Goal: Task Accomplishment & Management: Complete application form

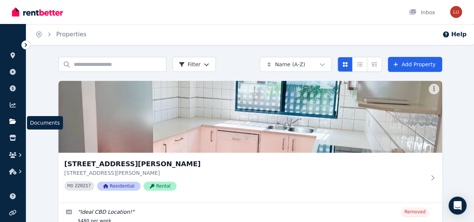
click at [12, 122] on icon at bounding box center [12, 121] width 7 height 5
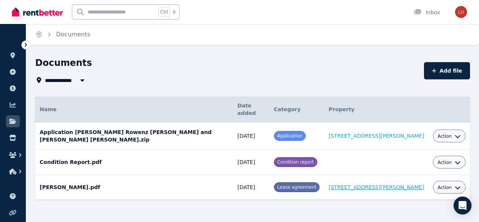
click at [365, 184] on link "[STREET_ADDRESS][PERSON_NAME]" at bounding box center [376, 187] width 95 height 6
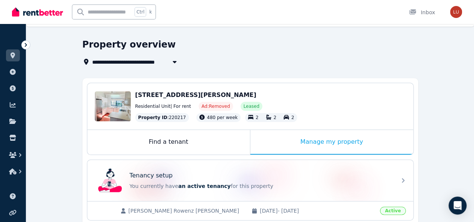
scroll to position [19, 0]
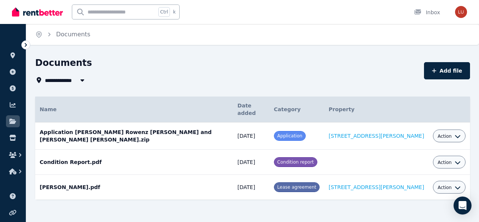
click at [83, 79] on icon "button" at bounding box center [82, 80] width 7 height 6
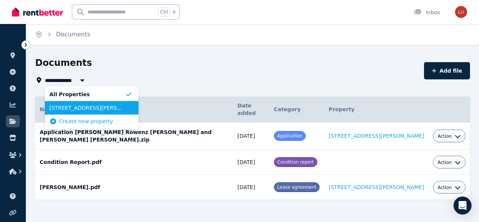
click at [67, 108] on span "2/148 Mitchell Street, Larrakeyah" at bounding box center [87, 107] width 76 height 7
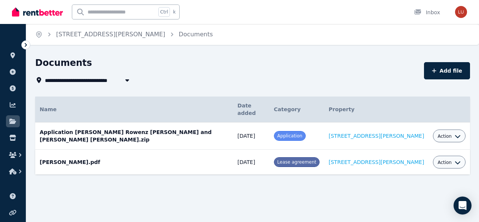
click at [52, 153] on td "Lucy Louis.pdf Date added: 23/08/2022 Category: Lease agreement Property: 2/148…" at bounding box center [134, 162] width 198 height 25
click at [57, 154] on td "Lucy Louis.pdf Date added: 23/08/2022 Category: Lease agreement Property: 2/148…" at bounding box center [134, 162] width 198 height 25
click at [311, 160] on span "Lease agreement" at bounding box center [296, 162] width 39 height 5
click at [54, 79] on span "2/148 Mitchell Street, Larrakeyah" at bounding box center [99, 80] width 109 height 9
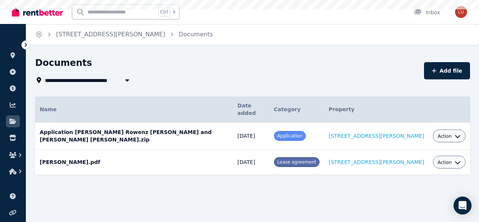
click at [54, 79] on span "2/148 Mitchell Street, Larrakeyah" at bounding box center [99, 80] width 109 height 9
type input "**********"
click at [45, 152] on td "Lucy Louis.pdf Date added: 23/08/2022 Category: Lease agreement Property: 2/148…" at bounding box center [134, 162] width 198 height 25
click at [179, 34] on link "Documents" at bounding box center [196, 34] width 34 height 7
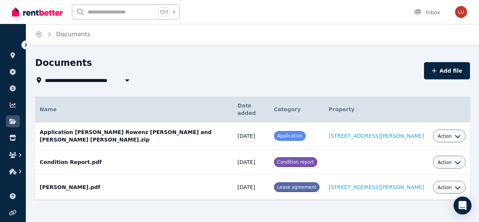
click at [311, 185] on span "Lease agreement" at bounding box center [296, 187] width 39 height 5
click at [378, 184] on link "2/148 Mitchell Street, Larrakeyah" at bounding box center [376, 187] width 95 height 6
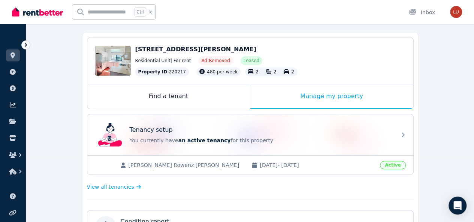
scroll to position [64, 0]
click at [112, 184] on span "View all tenancies" at bounding box center [110, 186] width 47 height 7
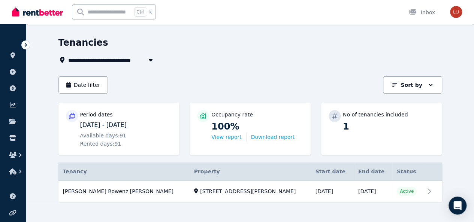
scroll to position [26, 0]
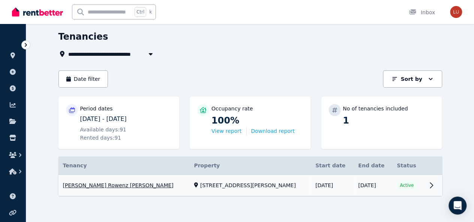
click at [442, 186] on link "View property details" at bounding box center [249, 185] width 383 height 21
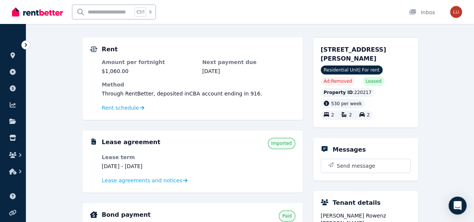
scroll to position [59, 0]
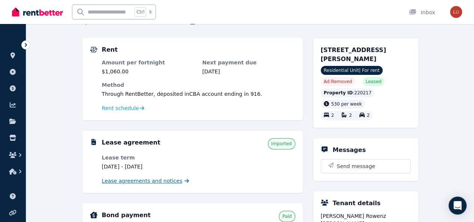
click at [161, 180] on span "Lease agreements and notices" at bounding box center [142, 180] width 80 height 7
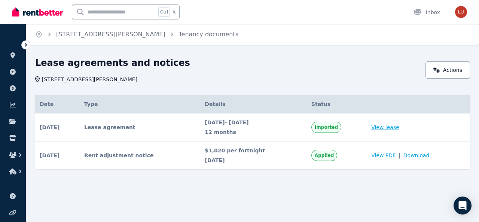
click at [391, 127] on link "View lease" at bounding box center [385, 127] width 28 height 7
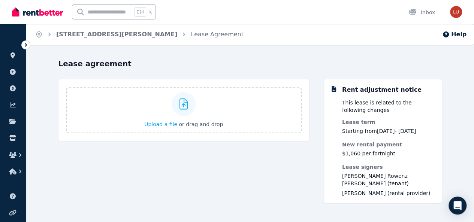
click at [26, 44] on icon at bounding box center [26, 45] width 2 height 4
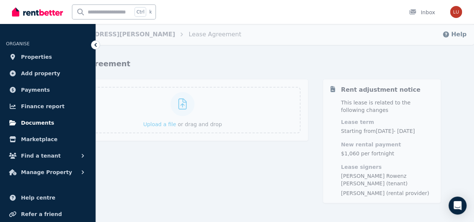
click at [31, 124] on span "Documents" at bounding box center [37, 122] width 33 height 9
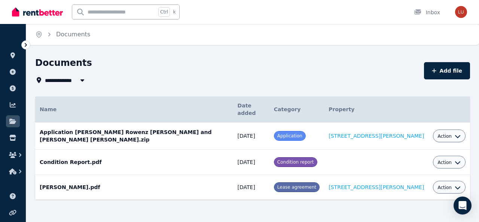
click at [58, 175] on td "Lucy Louis.pdf Date added: 23/08/2022 Category: Lease agreement Property: 2/148…" at bounding box center [134, 187] width 198 height 25
click at [316, 185] on span "Lease agreement" at bounding box center [296, 187] width 39 height 5
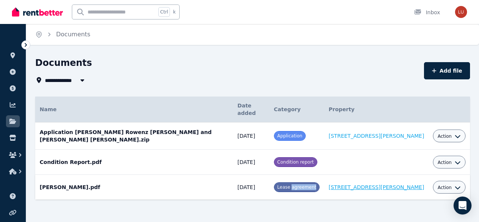
click at [388, 184] on link "2/148 Mitchell Street, Larrakeyah" at bounding box center [376, 187] width 95 height 6
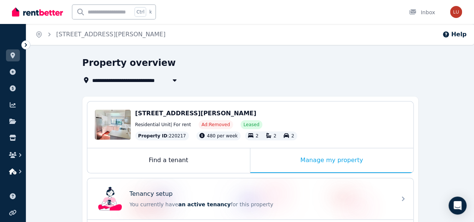
click at [20, 170] on icon "button" at bounding box center [19, 171] width 7 height 7
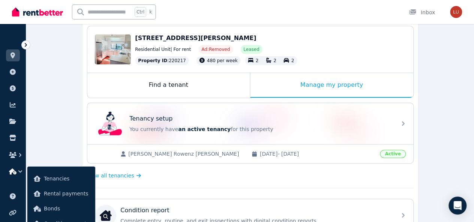
scroll to position [79, 0]
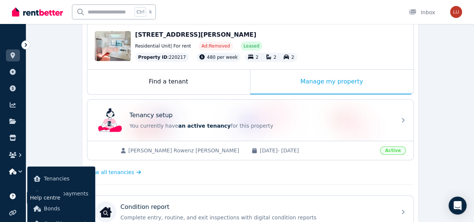
click at [15, 198] on icon at bounding box center [12, 196] width 7 height 6
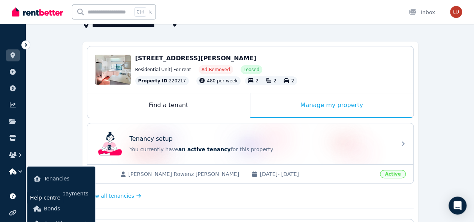
scroll to position [0, 0]
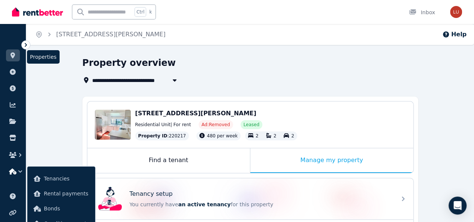
click at [14, 55] on icon at bounding box center [12, 55] width 4 height 6
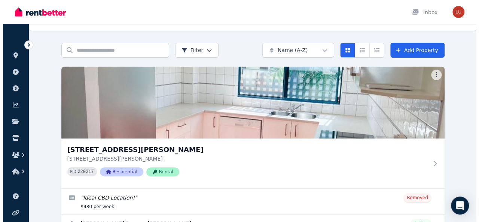
scroll to position [13, 0]
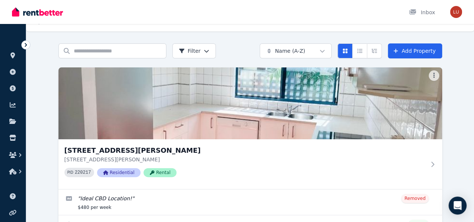
click at [162, 74] on html "Open main menu Inbox Open user menu ORGANISE Properties Add property Payments F…" at bounding box center [237, 98] width 474 height 222
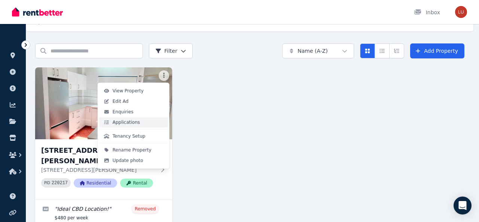
click at [124, 123] on span "Applications" at bounding box center [126, 122] width 27 height 6
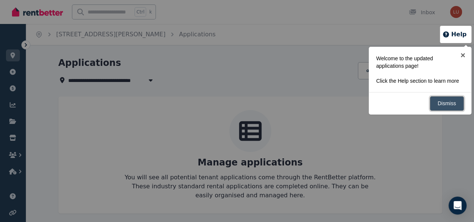
click at [445, 104] on link "Dismiss" at bounding box center [446, 103] width 34 height 15
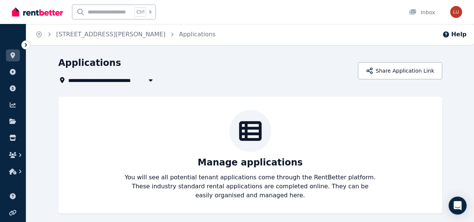
scroll to position [4, 0]
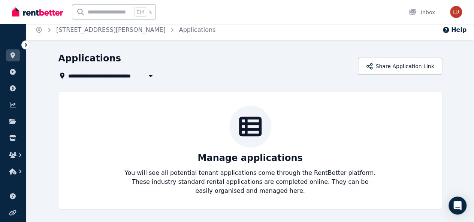
click at [148, 75] on icon "button" at bounding box center [150, 76] width 4 height 2
type input "**********"
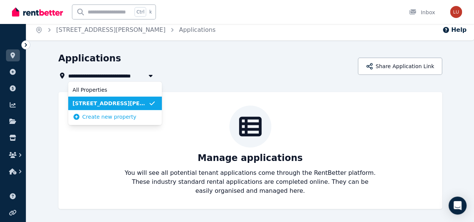
scroll to position [0, 0]
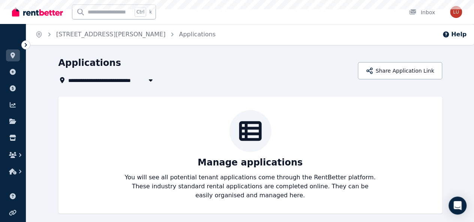
click at [184, 71] on div "**********" at bounding box center [205, 71] width 295 height 28
click at [180, 33] on link "Applications" at bounding box center [197, 34] width 37 height 7
click at [12, 60] on link at bounding box center [13, 55] width 14 height 12
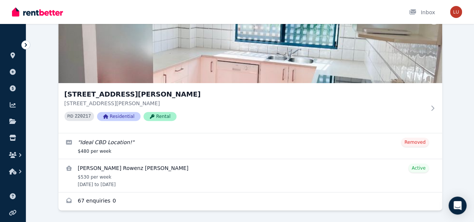
scroll to position [71, 0]
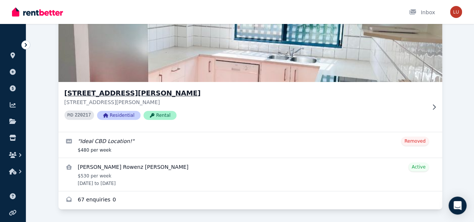
click at [432, 107] on icon at bounding box center [433, 106] width 3 height 5
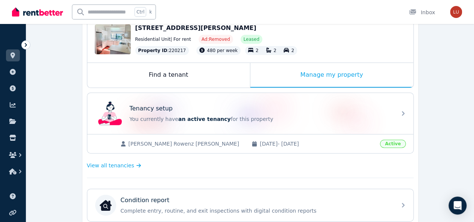
scroll to position [88, 0]
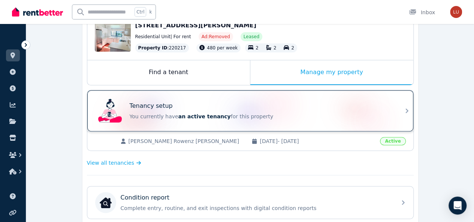
click at [403, 110] on icon at bounding box center [406, 110] width 9 height 9
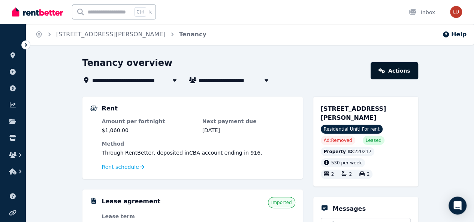
click at [396, 72] on link "Actions" at bounding box center [393, 70] width 47 height 17
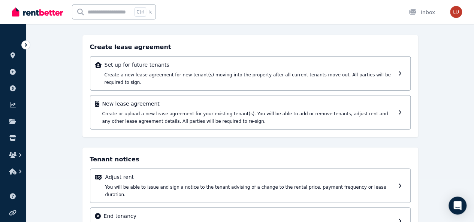
scroll to position [45, 0]
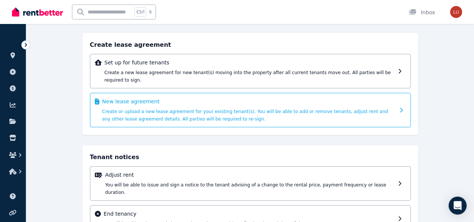
click at [396, 102] on div "New lease agreement Create or upload a new lease agreement for your existing te…" at bounding box center [250, 110] width 320 height 34
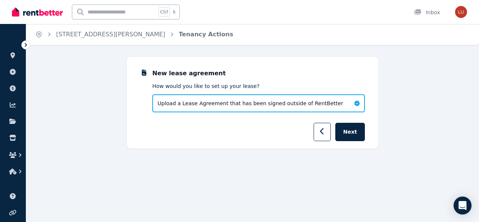
click at [316, 103] on span "Upload a Lease Agreement that has been signed outside of RentBetter" at bounding box center [251, 103] width 186 height 7
click at [357, 103] on icon at bounding box center [357, 103] width 5 height 5
click at [313, 105] on span "Upload a Lease Agreement that has been signed outside of RentBetter" at bounding box center [251, 103] width 186 height 7
click at [323, 132] on icon "button" at bounding box center [322, 131] width 4 height 7
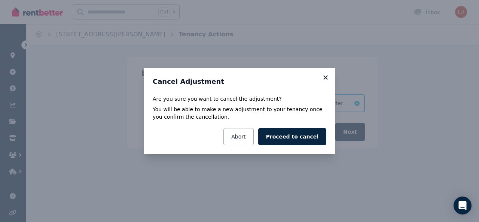
click at [326, 79] on icon at bounding box center [325, 77] width 7 height 7
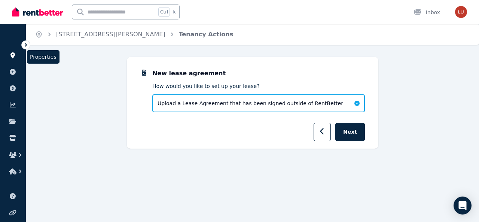
click at [12, 54] on icon at bounding box center [12, 55] width 4 height 6
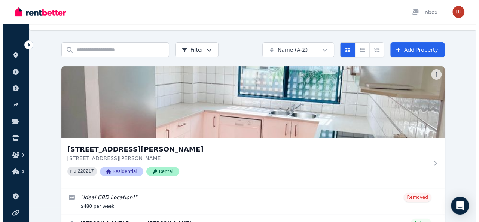
scroll to position [15, 0]
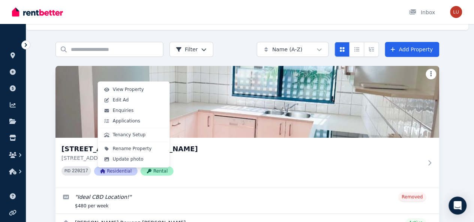
click at [162, 72] on html "Open main menu Inbox Open user menu ORGANISE Properties Add property Payments F…" at bounding box center [237, 96] width 474 height 222
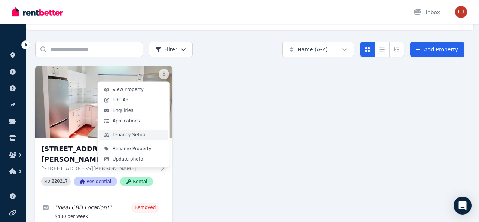
click at [126, 134] on span "Tenancy Setup" at bounding box center [129, 135] width 33 height 6
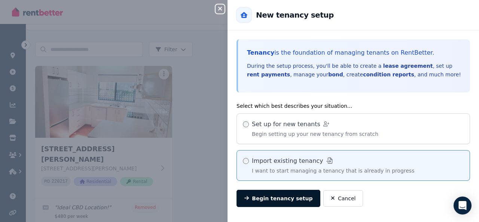
click at [282, 197] on button "Begin tenancy setup" at bounding box center [279, 198] width 84 height 17
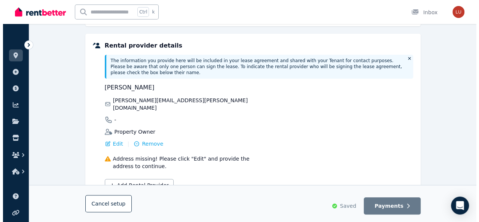
scroll to position [137, 0]
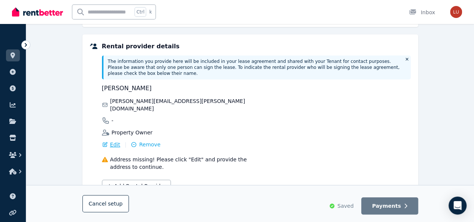
click at [114, 141] on span "Edit" at bounding box center [115, 144] width 10 height 7
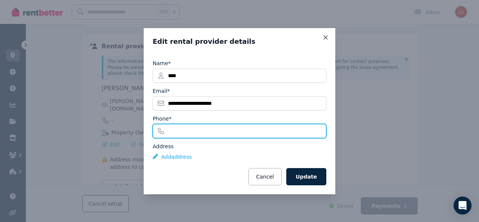
click at [184, 129] on input "Phone*" at bounding box center [240, 131] width 174 height 14
type input "**********"
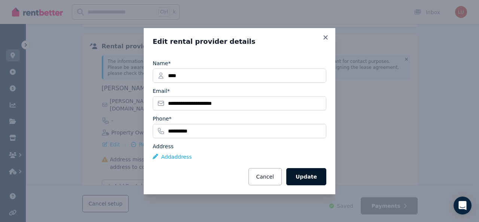
click at [313, 172] on button "Update" at bounding box center [306, 176] width 40 height 17
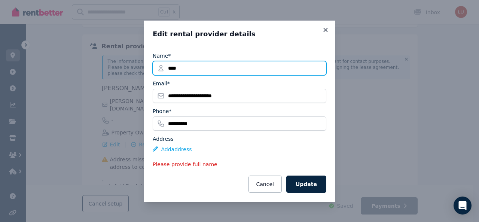
click at [201, 69] on input "****" at bounding box center [240, 68] width 174 height 14
type input "*********"
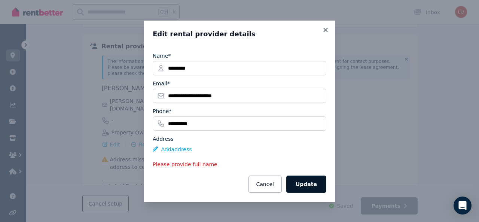
click at [304, 179] on button "Update" at bounding box center [306, 184] width 40 height 17
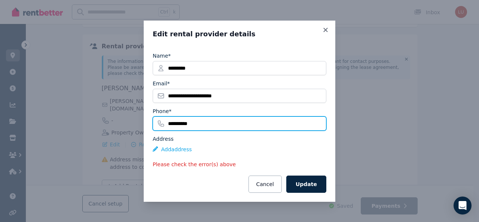
click at [210, 121] on input "**********" at bounding box center [240, 123] width 174 height 14
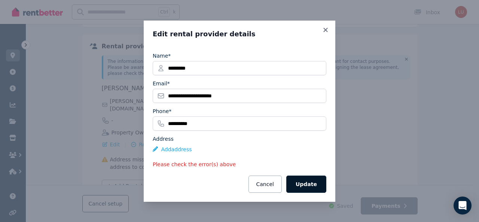
click at [318, 185] on button "Update" at bounding box center [306, 184] width 40 height 17
click at [181, 148] on button "Add address" at bounding box center [172, 149] width 39 height 7
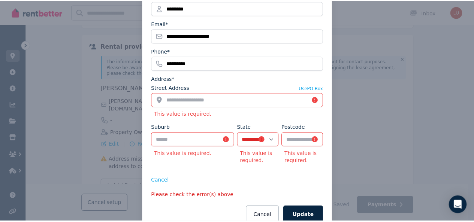
scroll to position [73, 0]
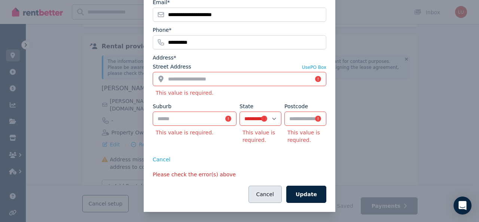
click at [259, 192] on button "Cancel" at bounding box center [265, 194] width 33 height 17
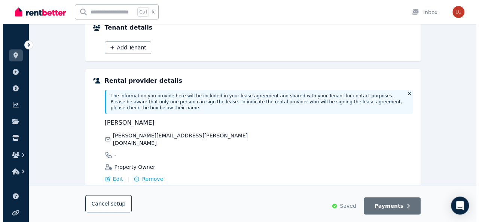
scroll to position [158, 0]
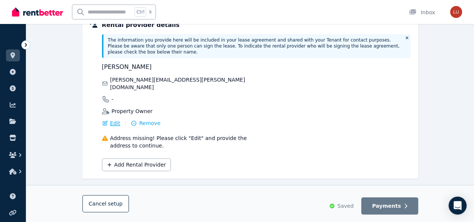
click at [114, 119] on span "Edit" at bounding box center [115, 122] width 10 height 7
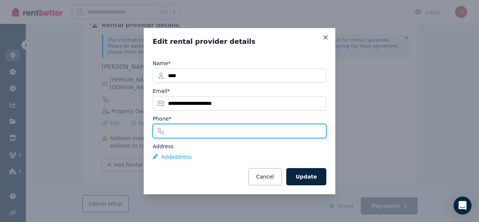
click at [186, 133] on input "Phone*" at bounding box center [240, 131] width 174 height 14
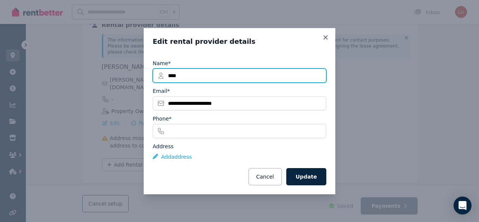
click at [192, 75] on input "****" at bounding box center [240, 76] width 174 height 14
type input "*********"
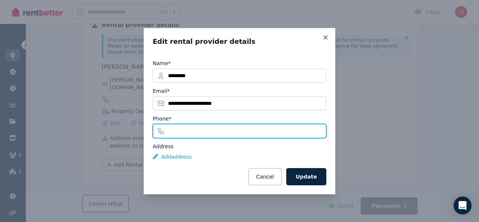
click at [185, 133] on input "Phone*" at bounding box center [240, 131] width 174 height 14
type input "**********"
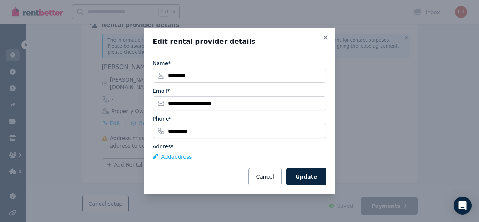
click at [179, 156] on button "Add address" at bounding box center [172, 156] width 39 height 7
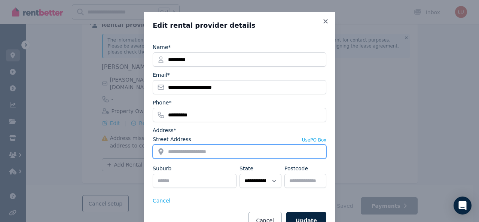
click at [197, 152] on input "Street Address" at bounding box center [240, 152] width 174 height 14
type input "*******"
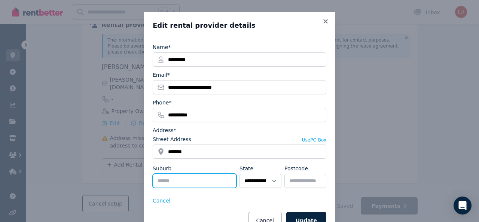
click at [194, 179] on input "Suburb" at bounding box center [195, 181] width 84 height 14
type input "*****"
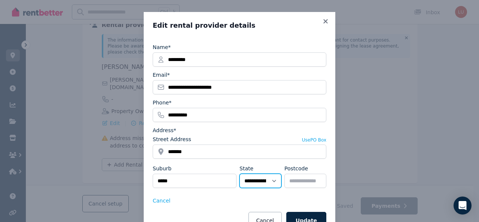
click at [263, 184] on select "**********" at bounding box center [261, 181] width 42 height 14
select select "**"
click at [240, 174] on select "**********" at bounding box center [261, 181] width 42 height 14
click at [297, 182] on input "Postcode" at bounding box center [306, 181] width 42 height 14
type input "****"
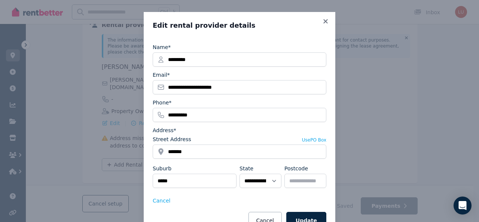
click at [216, 201] on div "Cancel" at bounding box center [240, 200] width 174 height 7
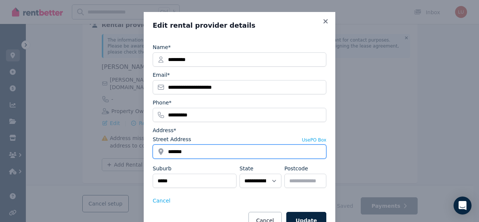
click at [187, 152] on input "*******" at bounding box center [240, 152] width 174 height 14
type input "*"
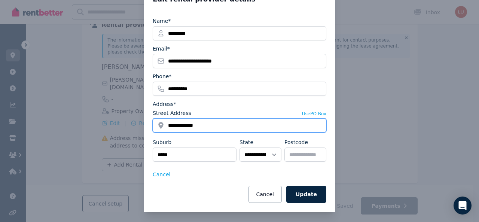
type input "**********"
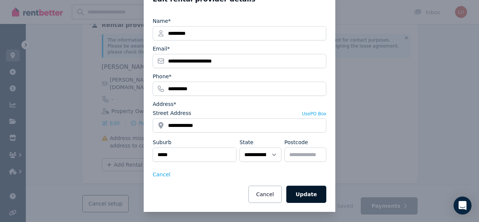
click at [314, 192] on button "Update" at bounding box center [306, 194] width 40 height 17
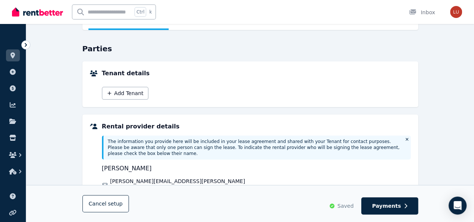
scroll to position [56, 0]
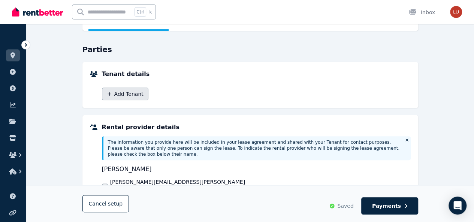
click at [135, 97] on button "Add Tenant" at bounding box center [125, 94] width 46 height 13
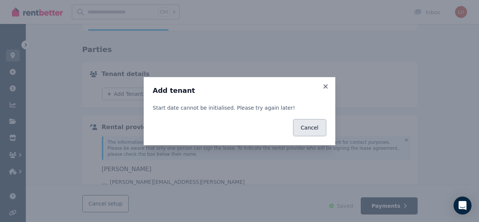
click at [309, 129] on button "Cancel" at bounding box center [309, 127] width 33 height 17
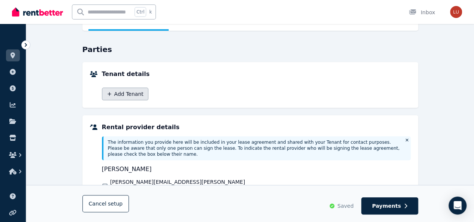
click at [121, 91] on button "Add Tenant" at bounding box center [125, 94] width 46 height 13
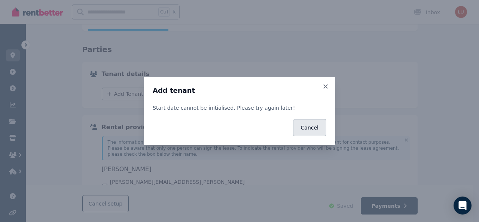
click at [319, 135] on button "Cancel" at bounding box center [309, 127] width 33 height 17
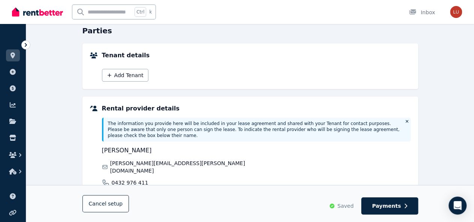
scroll to position [148, 0]
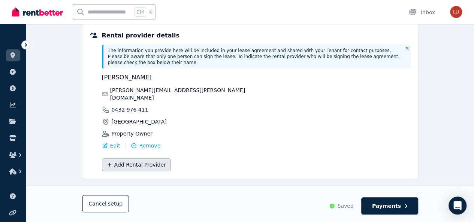
click at [141, 158] on button "Add Rental Provider" at bounding box center [136, 164] width 69 height 13
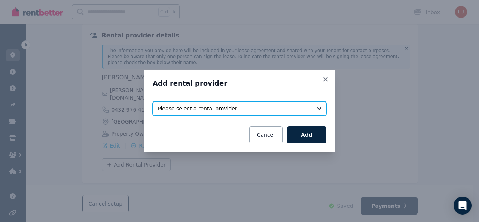
click at [318, 107] on button "Please select a rental provider" at bounding box center [240, 108] width 174 height 14
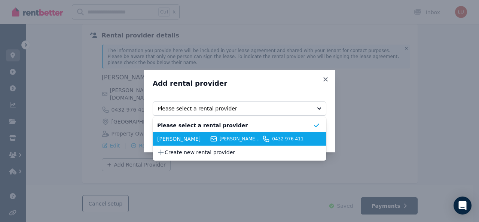
click at [164, 139] on span "Lucy Louis" at bounding box center [182, 138] width 51 height 7
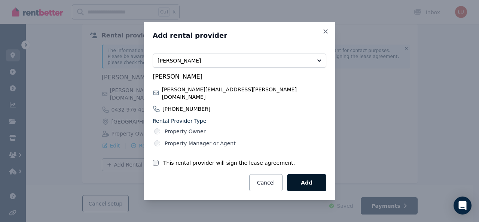
click at [305, 180] on button "Add" at bounding box center [306, 182] width 39 height 17
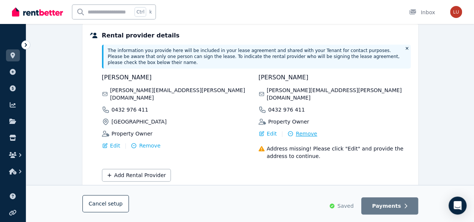
click at [302, 130] on span "Remove" at bounding box center [305, 133] width 21 height 7
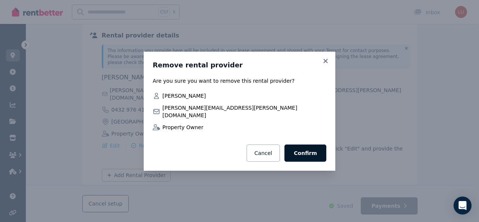
click at [309, 151] on button "Confirm" at bounding box center [306, 153] width 42 height 17
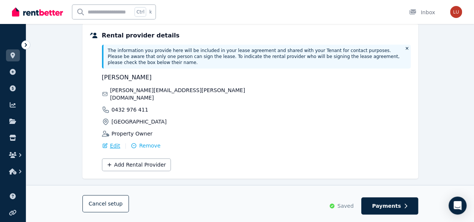
click at [113, 142] on span "Edit" at bounding box center [115, 145] width 10 height 7
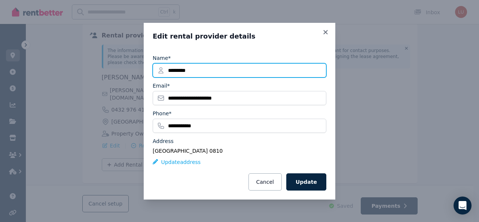
click at [196, 68] on input "*********" at bounding box center [240, 70] width 174 height 14
type input "**********"
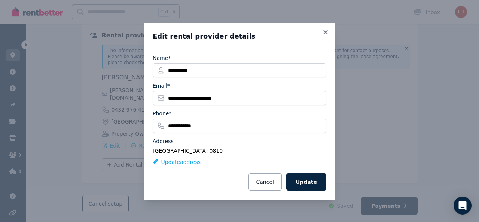
click at [371, 118] on div "**********" at bounding box center [239, 111] width 479 height 222
click at [306, 182] on button "Update" at bounding box center [306, 181] width 40 height 17
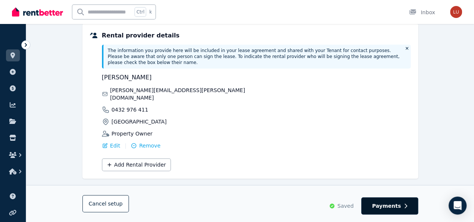
click at [405, 206] on icon "button" at bounding box center [405, 205] width 3 height 5
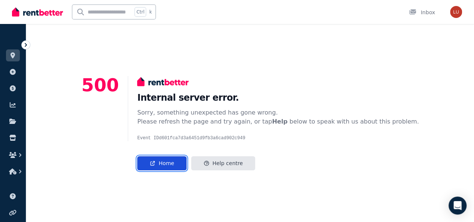
click at [179, 164] on link "Home" at bounding box center [161, 163] width 49 height 14
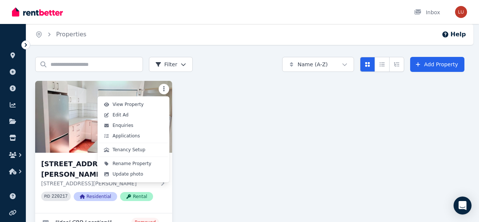
click at [166, 88] on html "Open main menu Inbox Open user menu ORGANISE Properties Add property Payments F…" at bounding box center [239, 111] width 479 height 222
click at [127, 147] on span "Tenancy Setup" at bounding box center [129, 150] width 33 height 6
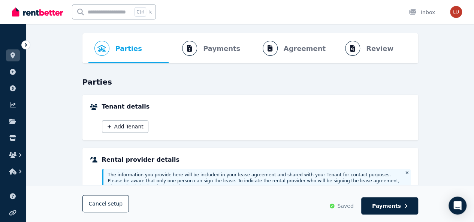
scroll to position [24, 0]
click at [130, 127] on button "Add Tenant" at bounding box center [125, 126] width 46 height 13
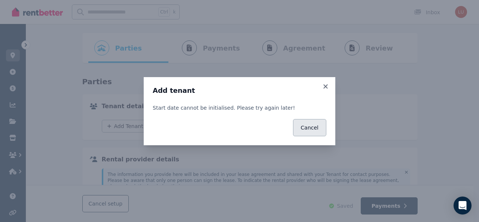
click at [309, 130] on button "Cancel" at bounding box center [309, 127] width 33 height 17
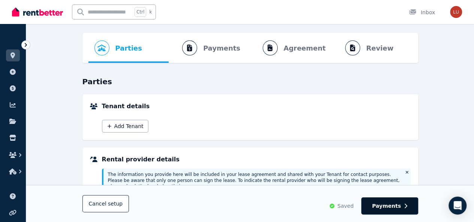
click at [397, 207] on span "Payments" at bounding box center [386, 205] width 29 height 7
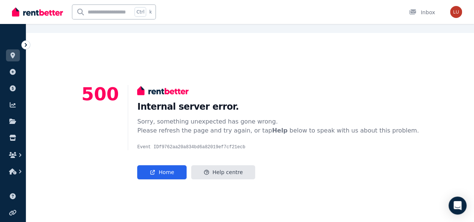
scroll to position [0, 0]
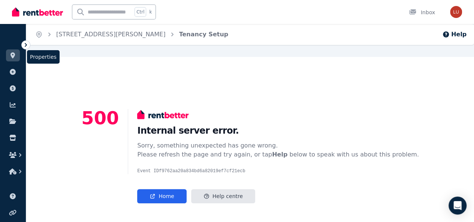
click at [14, 56] on icon at bounding box center [12, 55] width 4 height 6
